Goal: Information Seeking & Learning: Check status

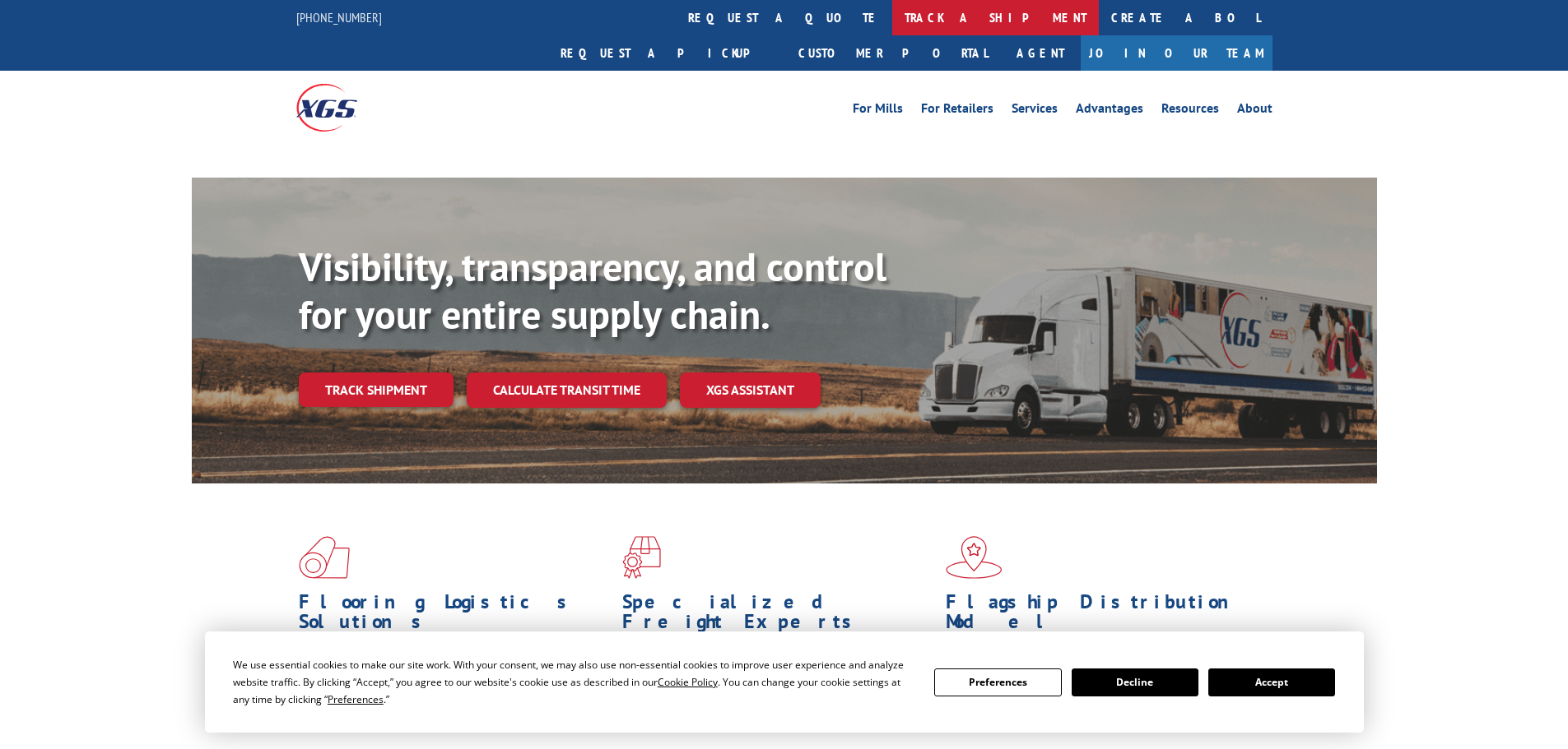
click at [892, 19] on link "track a shipment" at bounding box center [995, 17] width 207 height 35
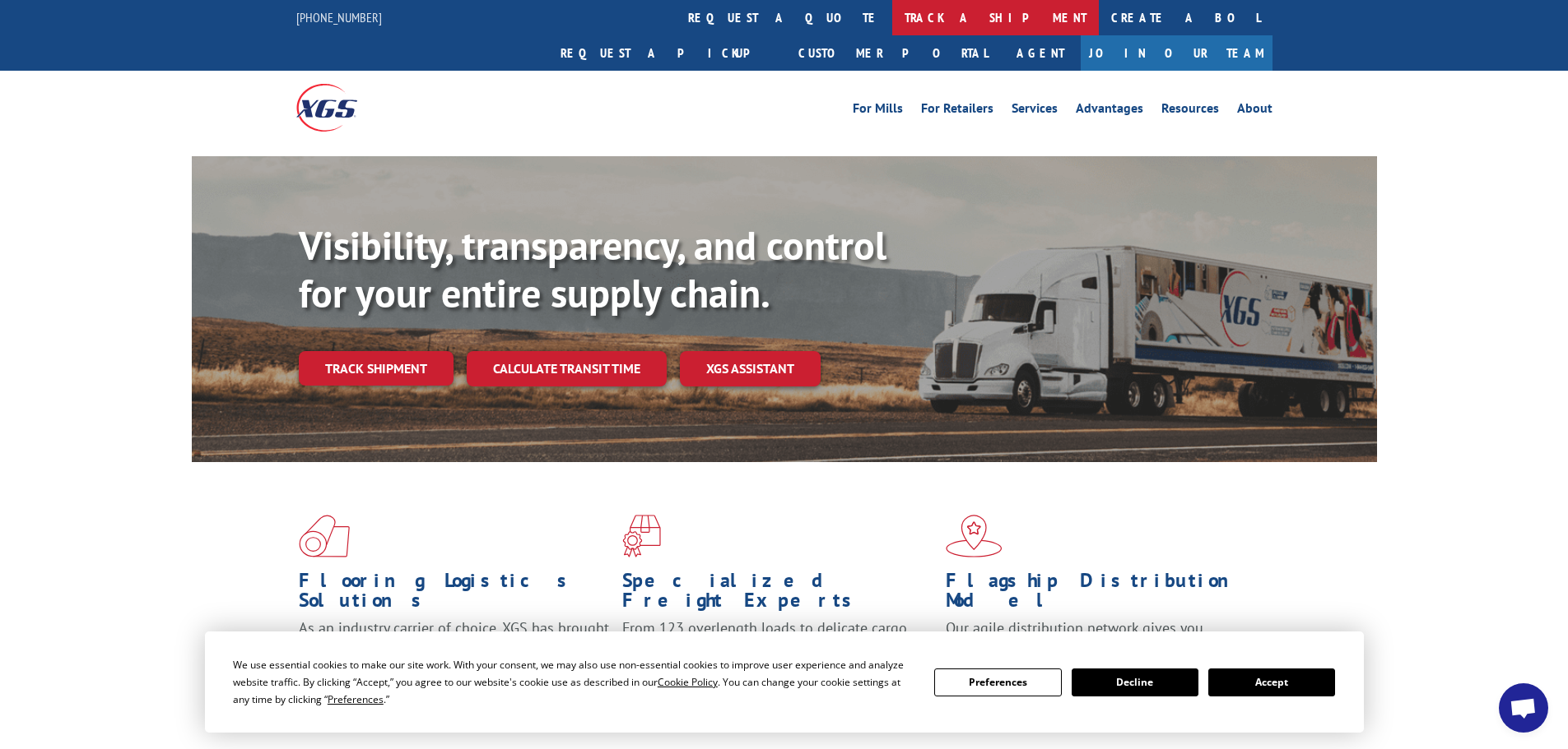
click at [892, 17] on link "track a shipment" at bounding box center [995, 17] width 207 height 35
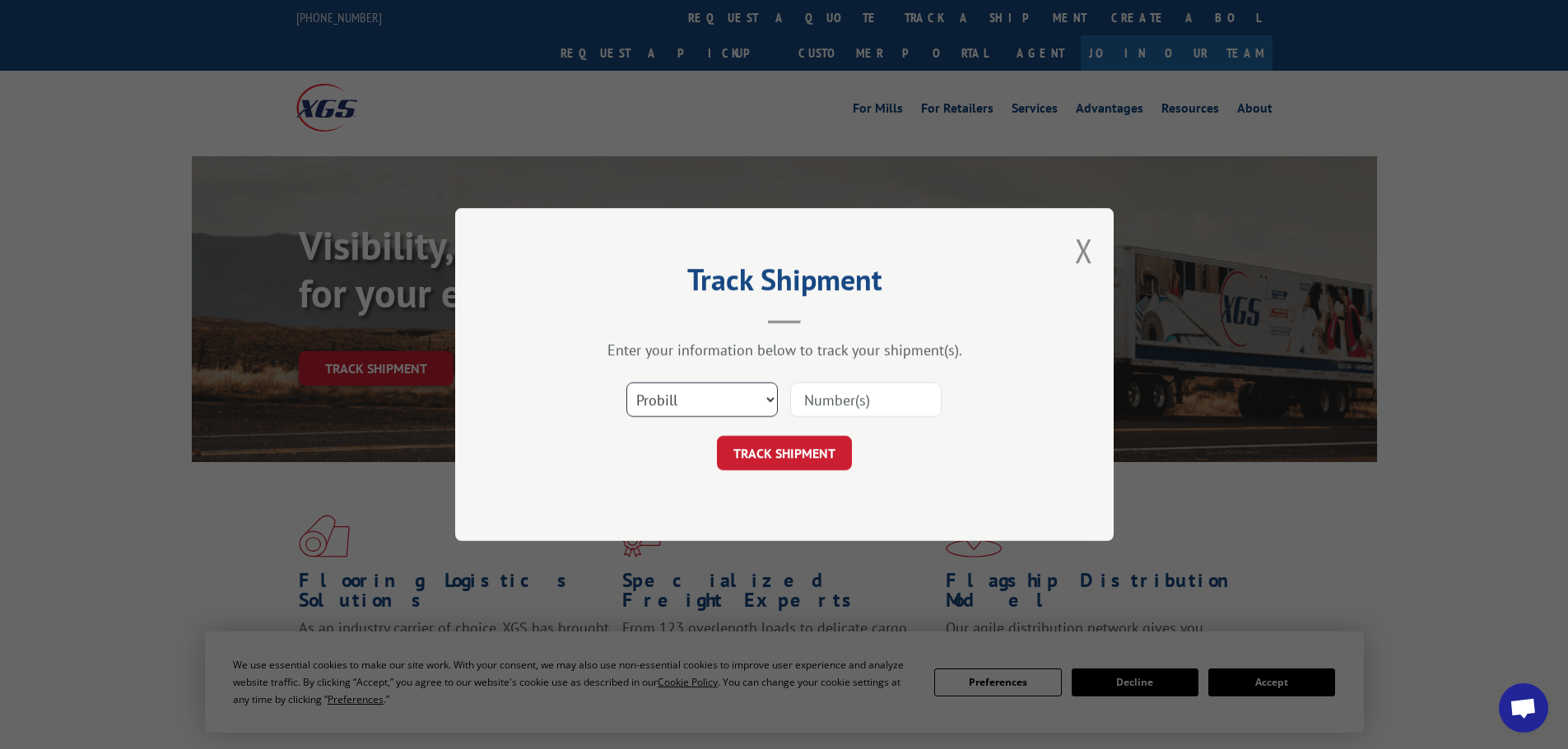
click at [774, 391] on select "Select category... Probill BOL PO" at bounding box center [702, 400] width 152 height 35
select select "bol"
click at [626, 383] on select "Select category... Probill BOL PO" at bounding box center [702, 400] width 152 height 35
click at [855, 402] on input at bounding box center [866, 400] width 152 height 35
paste input "472373"
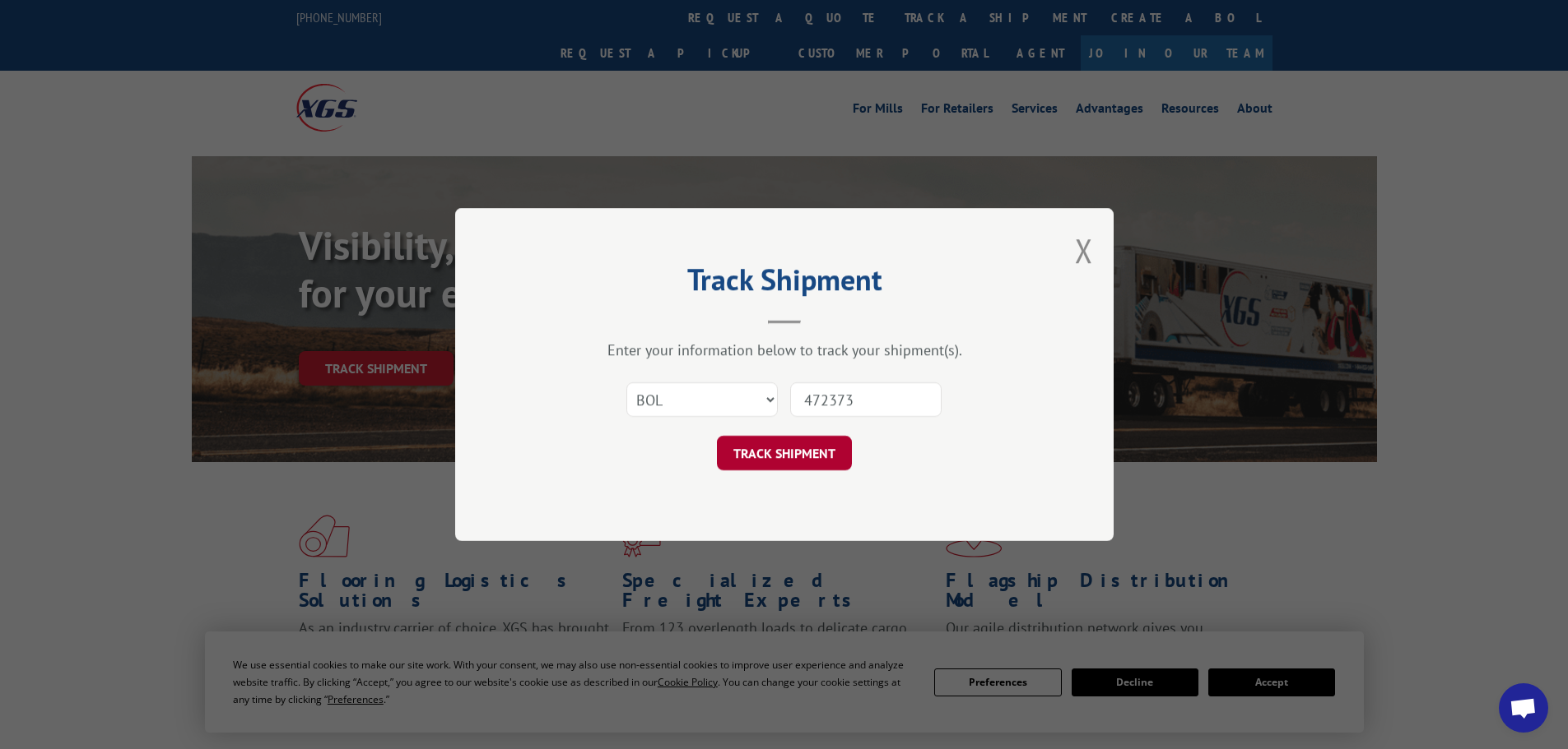
type input "472373"
click at [751, 449] on button "TRACK SHIPMENT" at bounding box center [784, 454] width 135 height 35
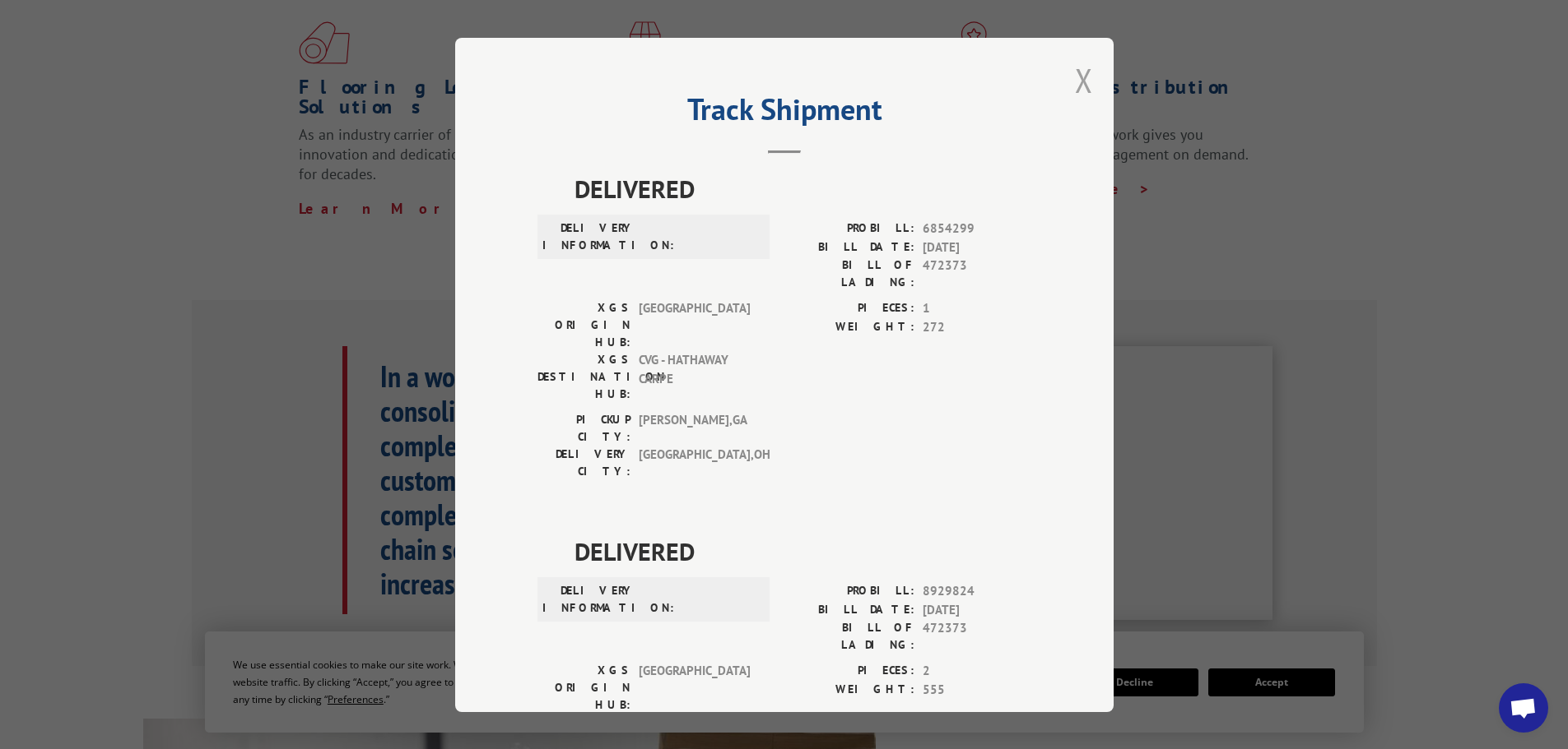
click at [1078, 82] on button "Close modal" at bounding box center [1084, 80] width 18 height 43
